Goal: Obtain resource: Obtain resource

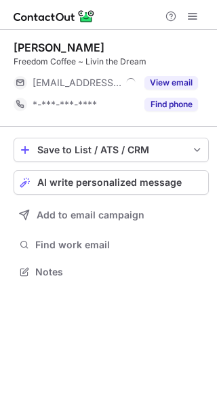
scroll to position [262, 217]
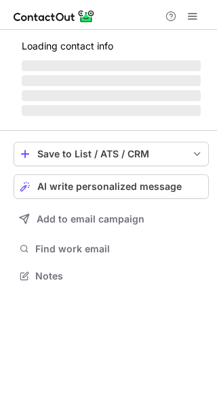
scroll to position [262, 217]
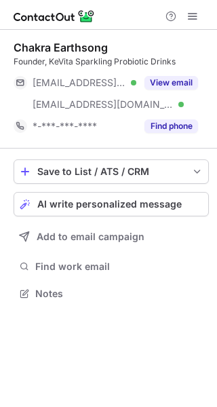
scroll to position [284, 217]
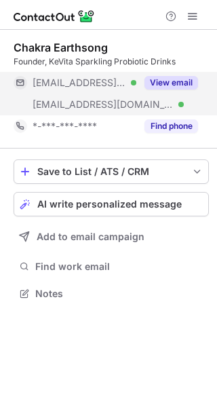
click at [170, 81] on button "View email" at bounding box center [171, 83] width 54 height 14
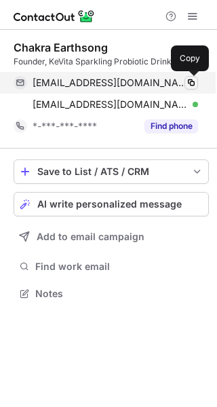
click at [190, 81] on span at bounding box center [191, 82] width 11 height 11
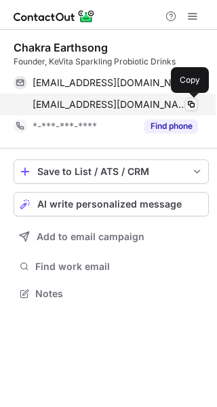
click at [192, 104] on span at bounding box center [191, 104] width 11 height 11
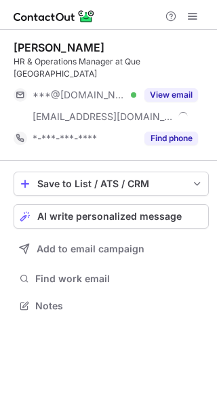
scroll to position [296, 217]
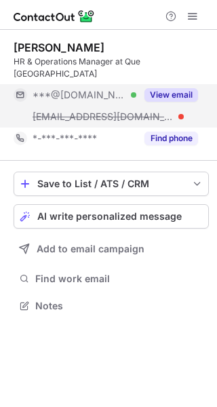
click at [171, 92] on button "View email" at bounding box center [171, 95] width 54 height 14
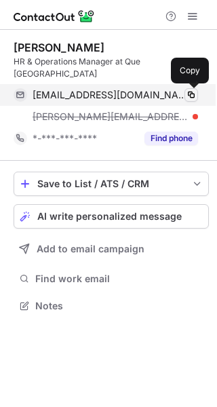
click at [192, 94] on span at bounding box center [191, 95] width 11 height 11
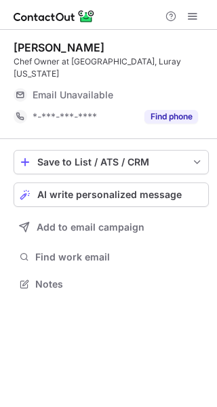
scroll to position [275, 217]
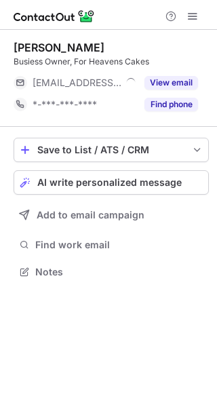
scroll to position [262, 217]
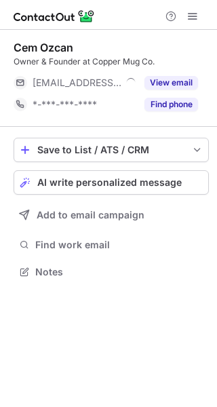
scroll to position [262, 217]
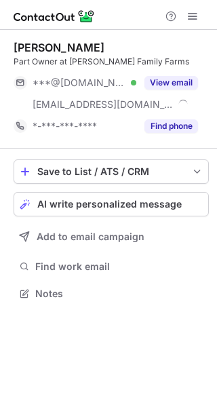
scroll to position [284, 217]
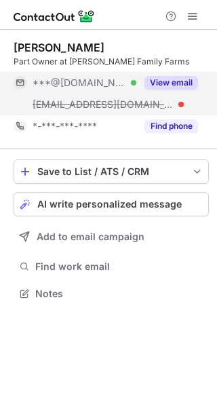
click at [179, 79] on button "View email" at bounding box center [171, 83] width 54 height 14
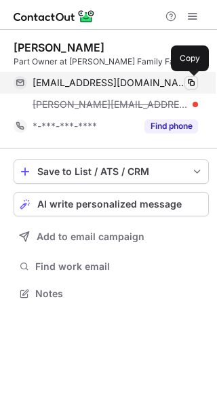
click at [191, 81] on span at bounding box center [191, 82] width 11 height 11
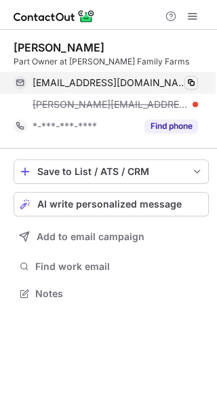
click at [191, 81] on span at bounding box center [191, 82] width 11 height 11
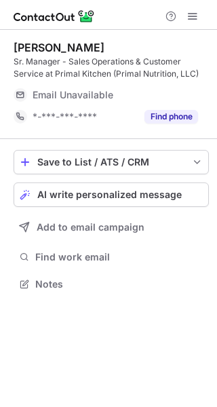
scroll to position [275, 217]
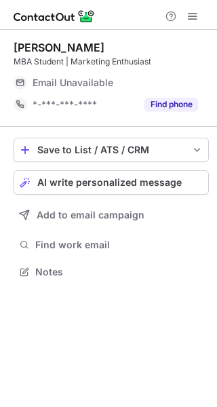
scroll to position [262, 217]
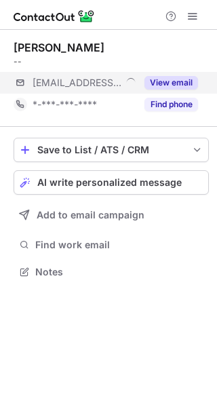
scroll to position [262, 217]
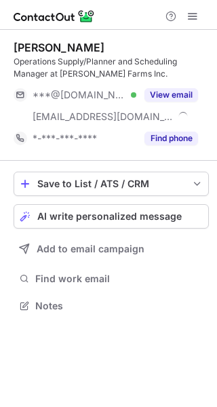
scroll to position [296, 217]
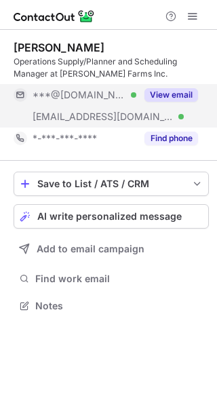
click at [182, 92] on button "View email" at bounding box center [171, 95] width 54 height 14
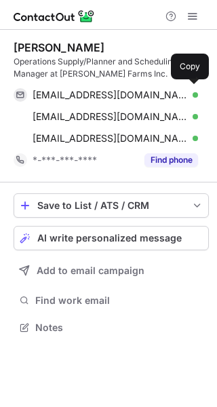
scroll to position [318, 217]
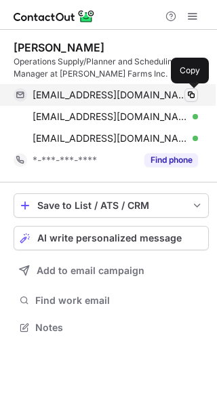
click at [193, 94] on span at bounding box center [191, 95] width 11 height 11
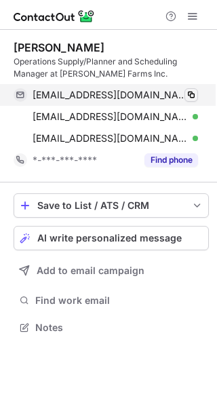
click at [193, 94] on span at bounding box center [191, 95] width 11 height 11
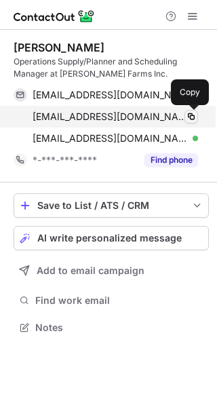
click at [191, 117] on span at bounding box center [191, 116] width 11 height 11
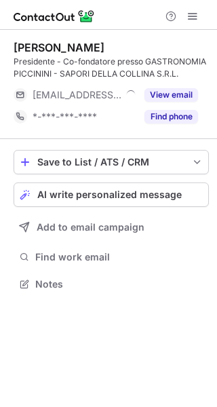
scroll to position [275, 217]
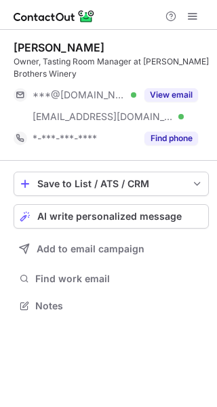
scroll to position [296, 217]
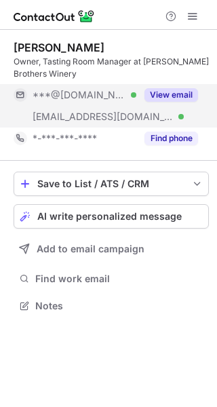
click at [173, 84] on div "View email" at bounding box center [167, 95] width 62 height 22
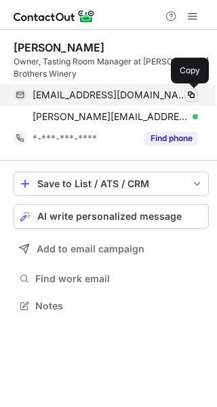
click at [189, 90] on span at bounding box center [191, 95] width 11 height 11
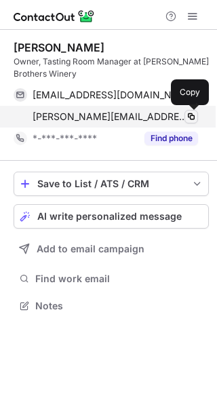
click at [188, 113] on span at bounding box center [191, 116] width 11 height 11
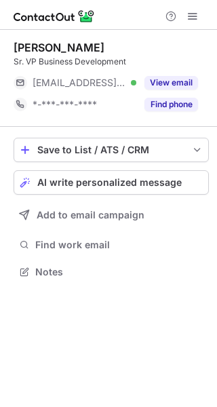
scroll to position [262, 217]
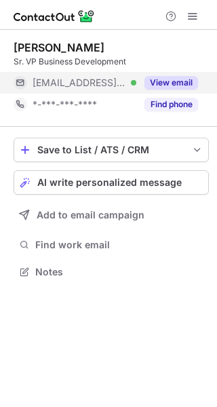
click at [174, 79] on button "View email" at bounding box center [171, 83] width 54 height 14
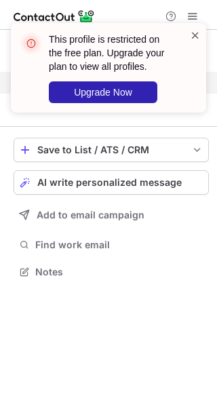
click at [197, 35] on span at bounding box center [195, 35] width 11 height 14
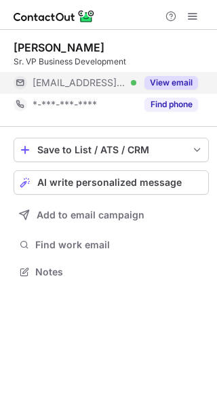
click at [178, 83] on button "View email" at bounding box center [171, 83] width 54 height 14
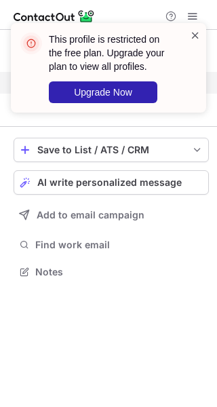
click at [195, 31] on span at bounding box center [195, 35] width 11 height 14
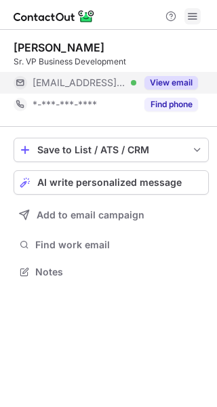
click at [192, 14] on span at bounding box center [192, 16] width 11 height 11
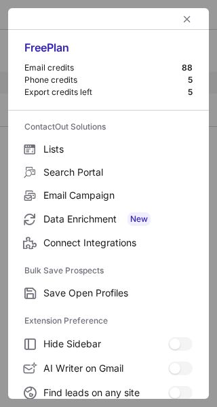
click at [59, 66] on div "Email credits" at bounding box center [102, 67] width 157 height 11
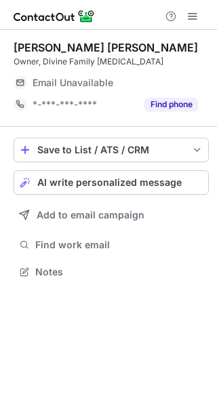
scroll to position [262, 217]
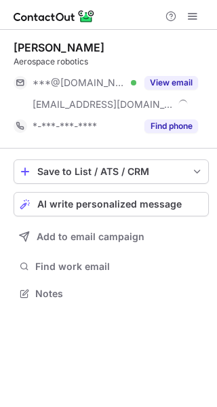
scroll to position [284, 217]
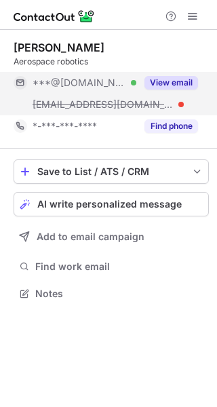
click at [174, 77] on button "View email" at bounding box center [171, 83] width 54 height 14
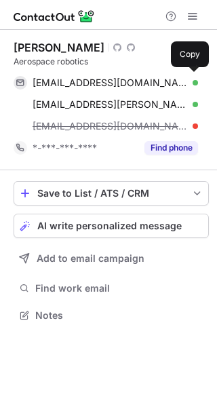
scroll to position [306, 217]
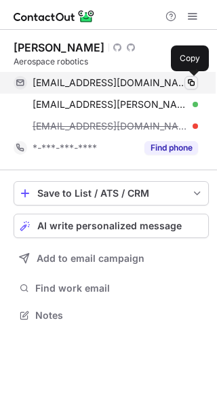
click at [191, 83] on span at bounding box center [191, 82] width 11 height 11
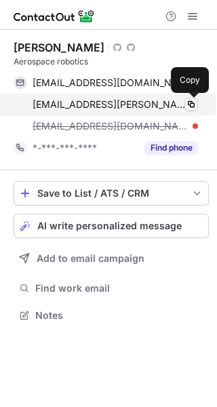
click at [191, 106] on span at bounding box center [191, 104] width 11 height 11
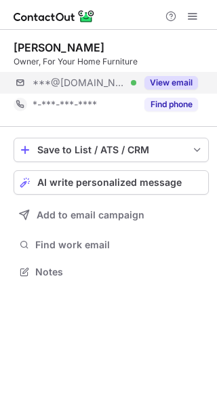
scroll to position [262, 217]
click at [175, 78] on button "View email" at bounding box center [171, 83] width 54 height 14
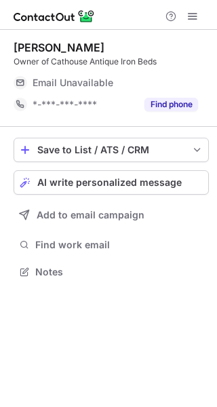
scroll to position [262, 217]
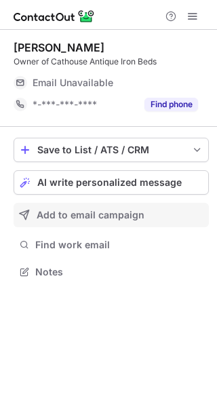
scroll to position [262, 217]
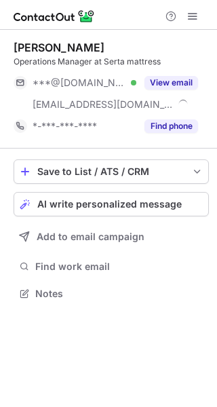
scroll to position [284, 217]
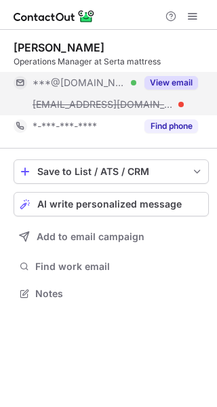
click at [176, 83] on button "View email" at bounding box center [171, 83] width 54 height 14
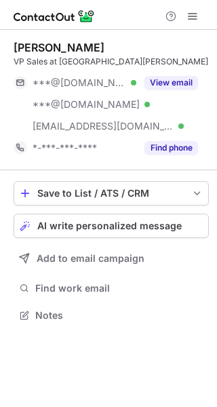
scroll to position [306, 217]
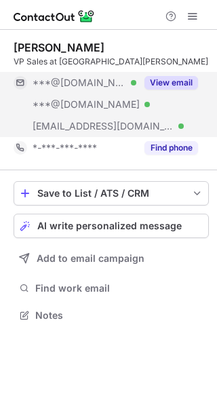
click at [169, 79] on button "View email" at bounding box center [171, 83] width 54 height 14
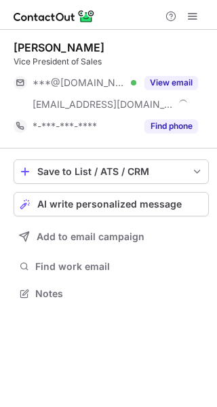
scroll to position [284, 217]
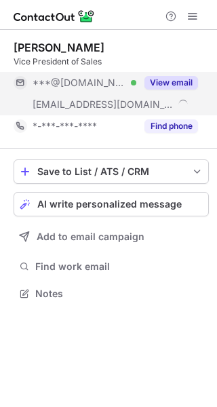
click at [179, 81] on button "View email" at bounding box center [171, 83] width 54 height 14
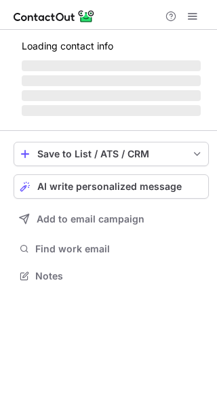
scroll to position [267, 217]
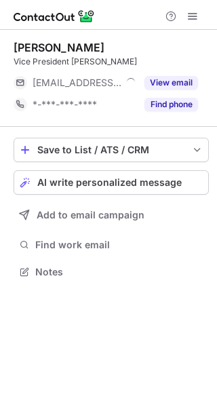
scroll to position [262, 217]
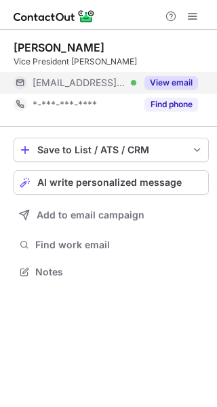
click at [177, 81] on button "View email" at bounding box center [171, 83] width 54 height 14
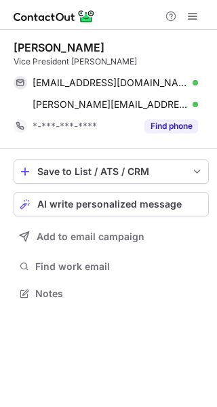
scroll to position [284, 217]
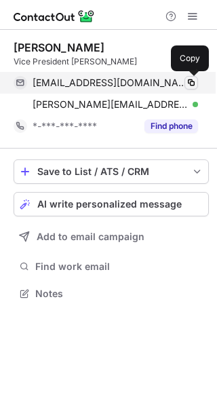
click at [191, 83] on span at bounding box center [191, 82] width 11 height 11
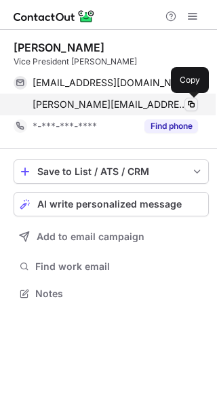
click at [189, 102] on span at bounding box center [191, 104] width 11 height 11
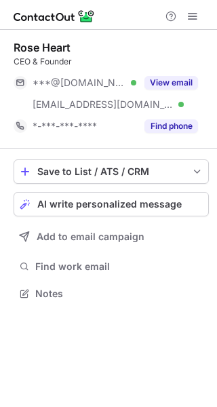
scroll to position [284, 217]
click at [209, 49] on div "Rose Heart CEO & Founder ***@yahoo.com Verified ***@organicinfusions.com Verifi…" at bounding box center [108, 172] width 217 height 284
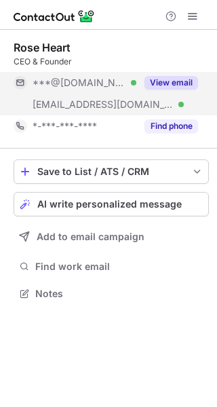
click at [181, 78] on button "View email" at bounding box center [171, 83] width 54 height 14
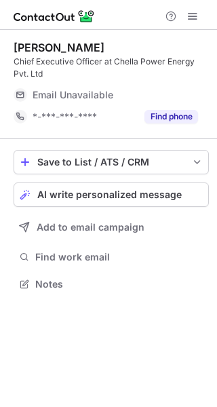
scroll to position [275, 217]
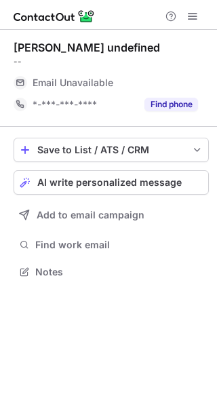
scroll to position [262, 217]
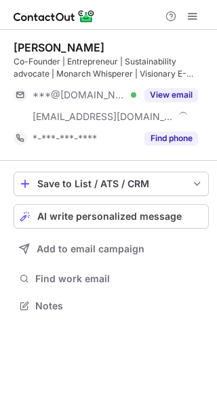
scroll to position [296, 217]
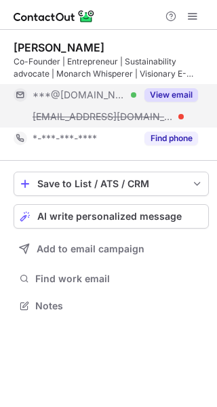
click at [180, 92] on button "View email" at bounding box center [171, 95] width 54 height 14
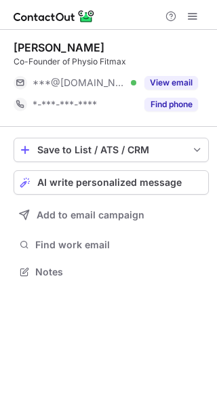
scroll to position [262, 217]
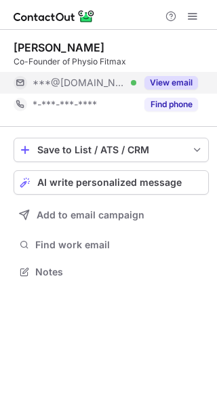
click at [182, 81] on button "View email" at bounding box center [171, 83] width 54 height 14
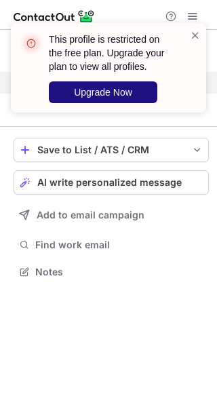
click at [129, 92] on span "Upgrade Now" at bounding box center [103, 92] width 58 height 11
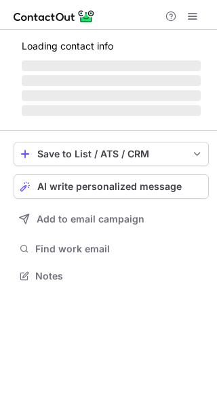
scroll to position [262, 217]
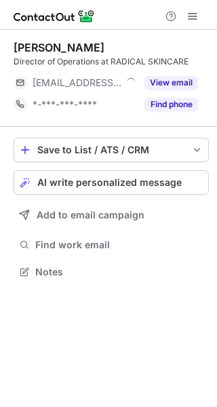
scroll to position [262, 217]
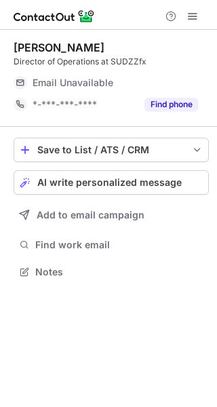
scroll to position [262, 217]
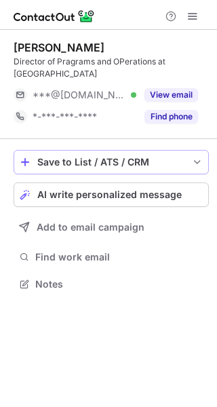
scroll to position [275, 217]
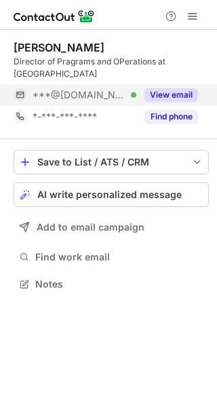
click at [178, 95] on button "View email" at bounding box center [171, 95] width 54 height 14
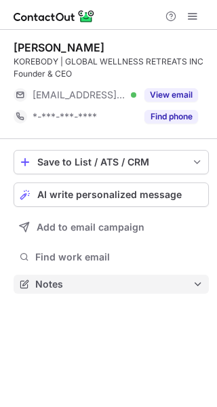
scroll to position [275, 217]
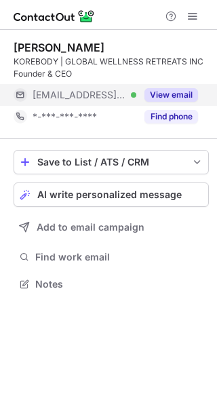
click at [163, 95] on button "View email" at bounding box center [171, 95] width 54 height 14
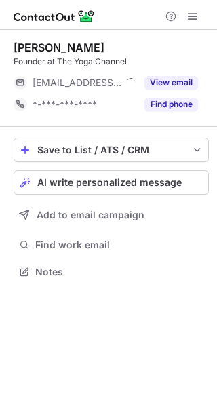
scroll to position [262, 217]
